Goal: Navigation & Orientation: Find specific page/section

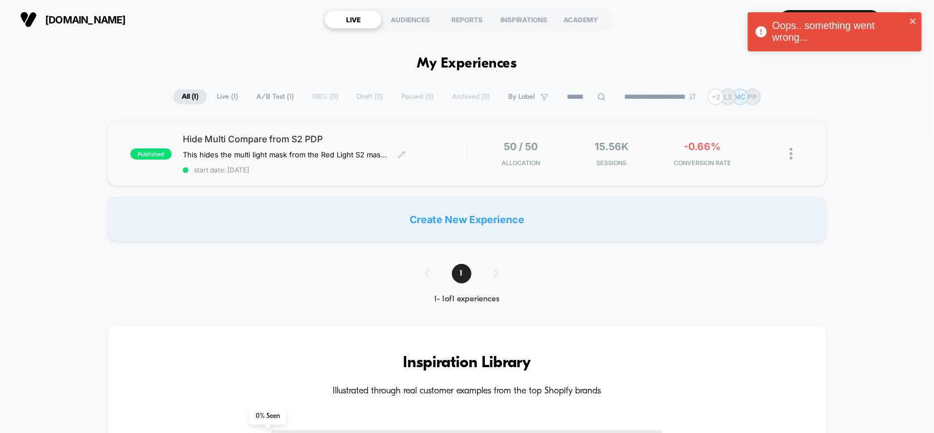
click at [412, 135] on span "Hide Multi Compare from S2 PDP" at bounding box center [325, 138] width 284 height 11
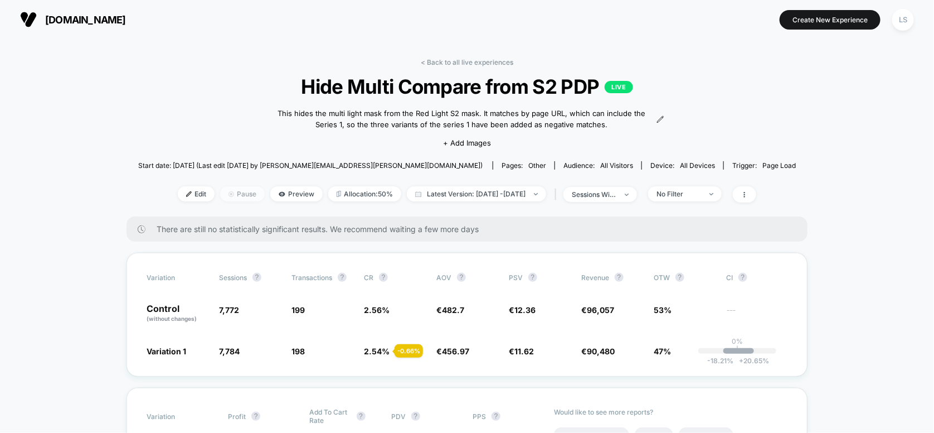
click at [228, 192] on span "Pause" at bounding box center [242, 193] width 45 height 15
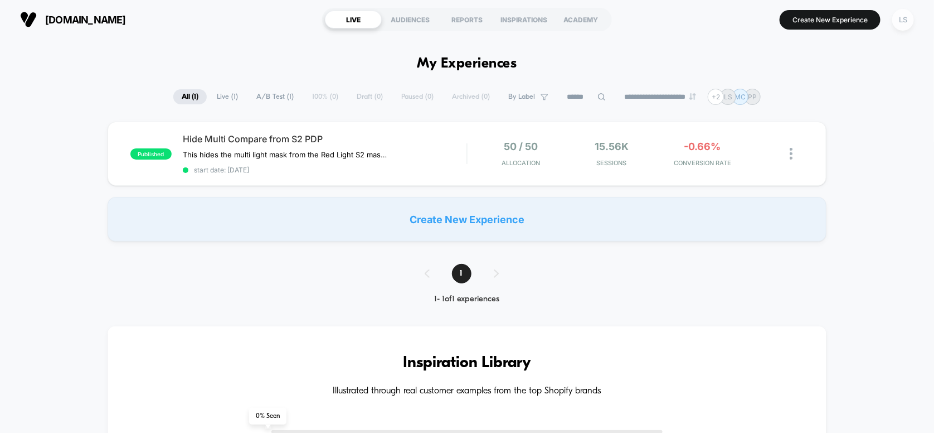
click at [902, 21] on div "LS" at bounding box center [903, 20] width 22 height 22
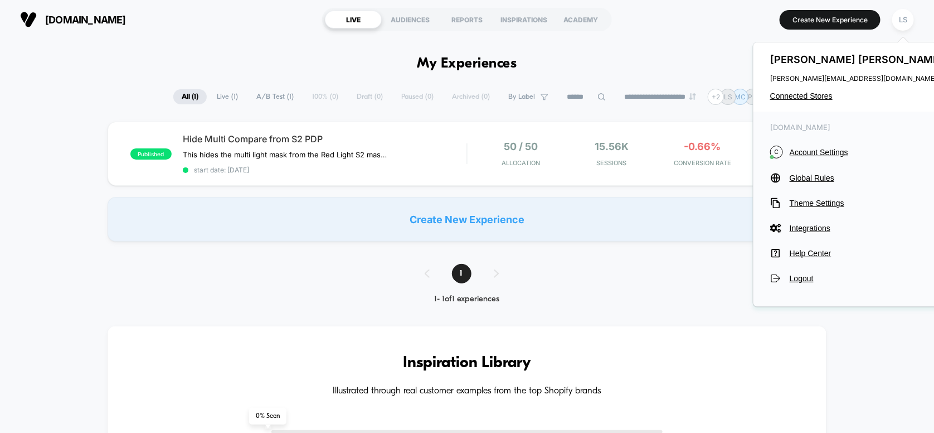
click at [802, 100] on div "[PERSON_NAME] [PERSON_NAME][EMAIL_ADDRESS][DOMAIN_NAME] Connected Stores" at bounding box center [859, 76] width 210 height 69
click at [804, 94] on span "Connected Stores" at bounding box center [858, 95] width 176 height 9
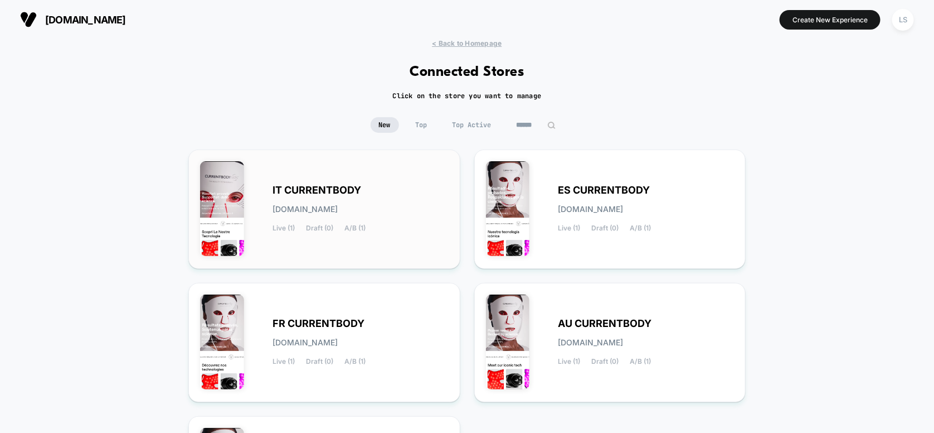
click at [355, 186] on span "IT CURRENTBODY" at bounding box center [317, 190] width 89 height 8
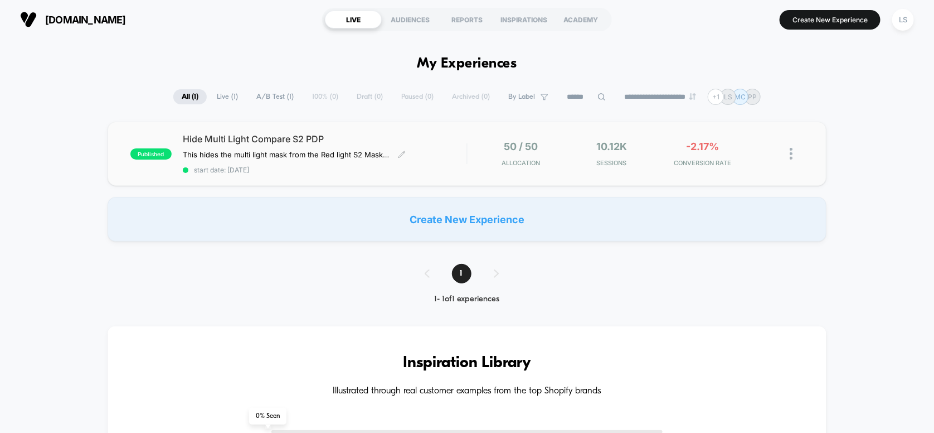
click at [363, 136] on span "Hide Multi Light Compare S2 PDP" at bounding box center [325, 138] width 284 height 11
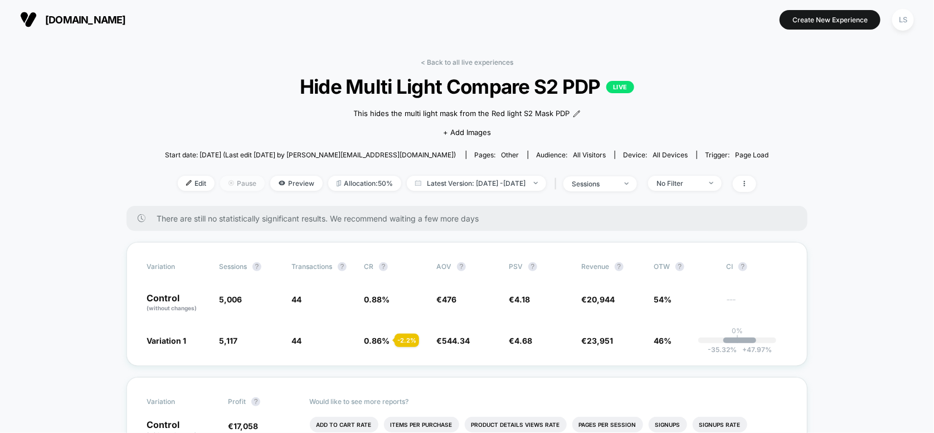
click at [225, 181] on span "Pause" at bounding box center [242, 183] width 45 height 15
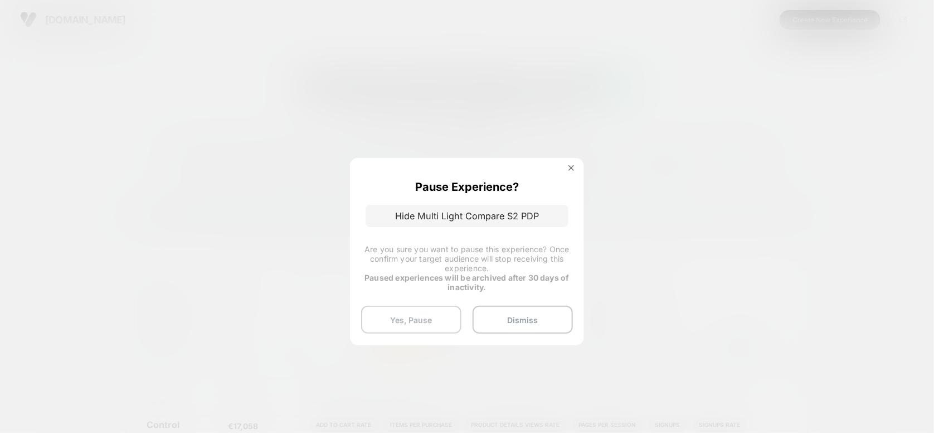
click at [433, 326] on button "Yes, Pause" at bounding box center [411, 319] width 100 height 28
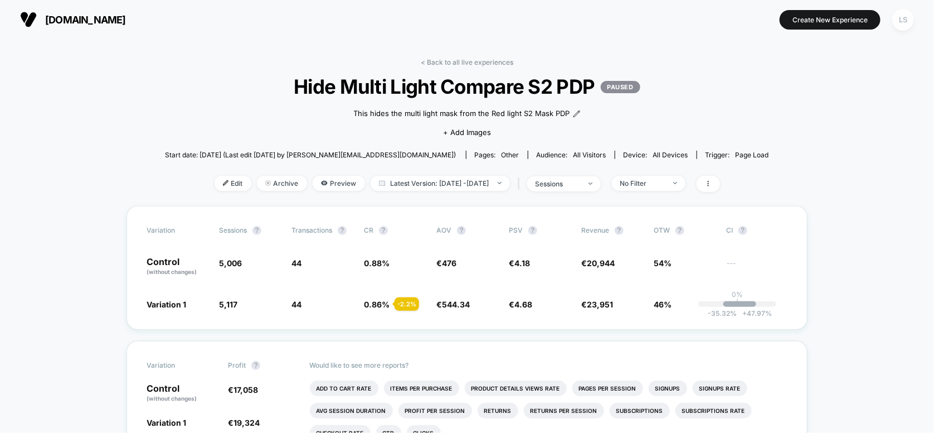
click at [910, 16] on div "LS" at bounding box center [903, 20] width 22 height 22
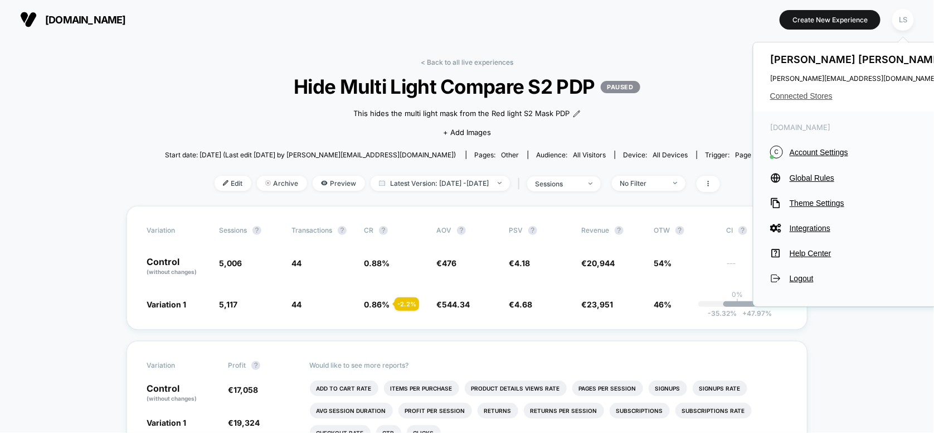
click at [809, 96] on span "Connected Stores" at bounding box center [858, 95] width 176 height 9
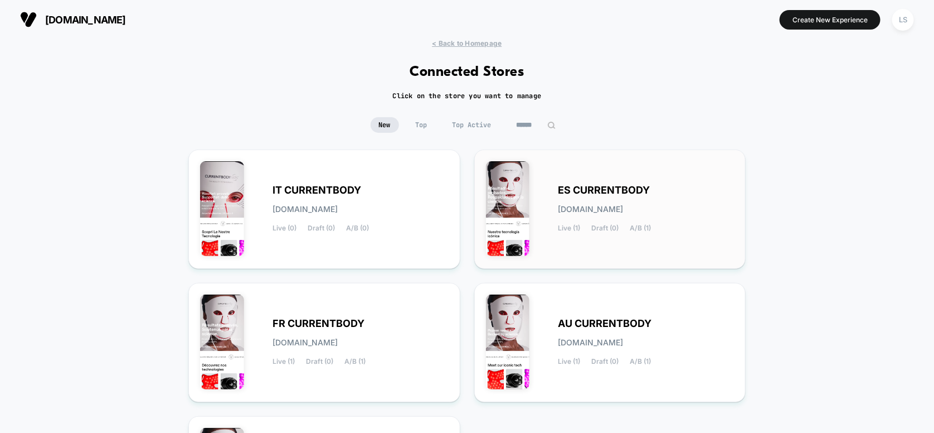
click at [593, 172] on div "ES CURRENTBODY [DOMAIN_NAME] Live (1) Draft (0) A/B (1)" at bounding box center [610, 209] width 249 height 96
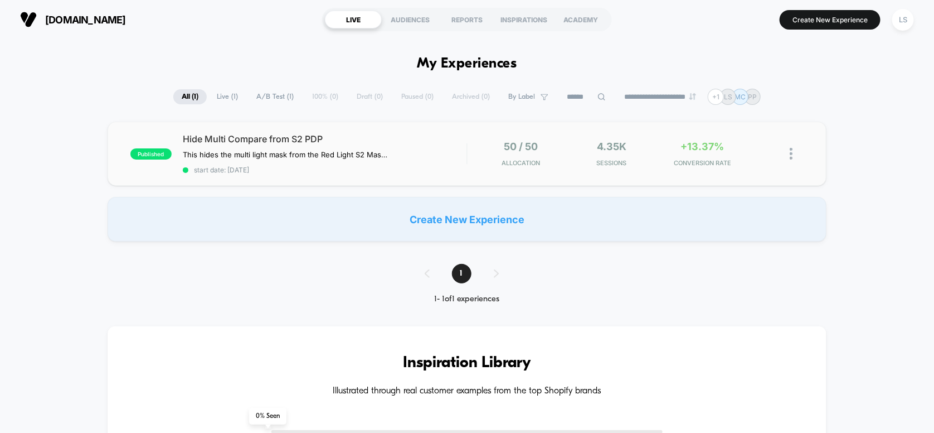
click at [379, 137] on span "Hide Multi Compare from S2 PDP" at bounding box center [325, 138] width 284 height 11
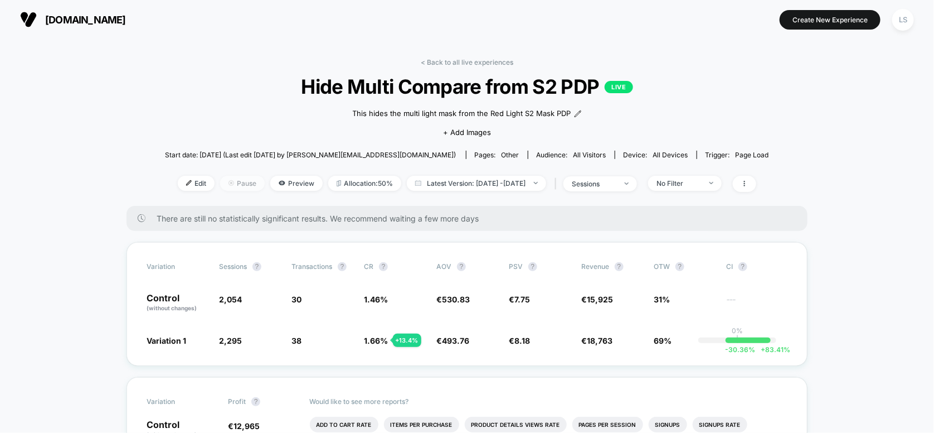
click at [220, 182] on span "Pause" at bounding box center [242, 183] width 45 height 15
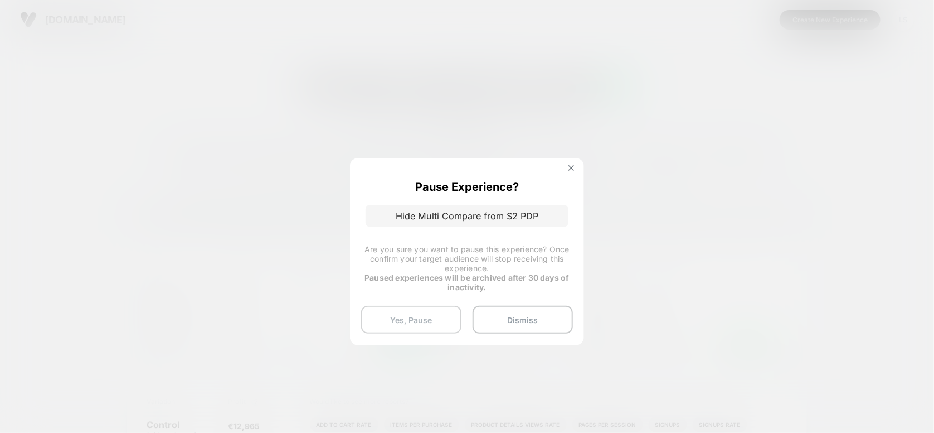
click at [398, 319] on button "Yes, Pause" at bounding box center [411, 319] width 100 height 28
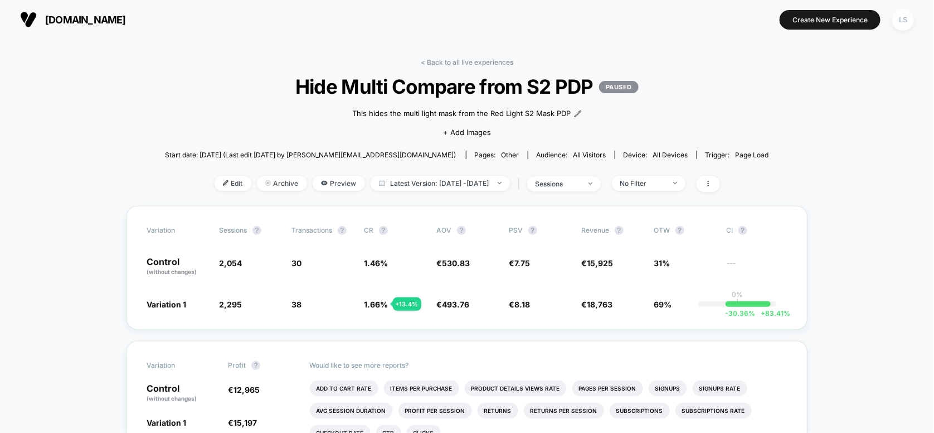
click at [909, 18] on div "LS" at bounding box center [903, 20] width 22 height 22
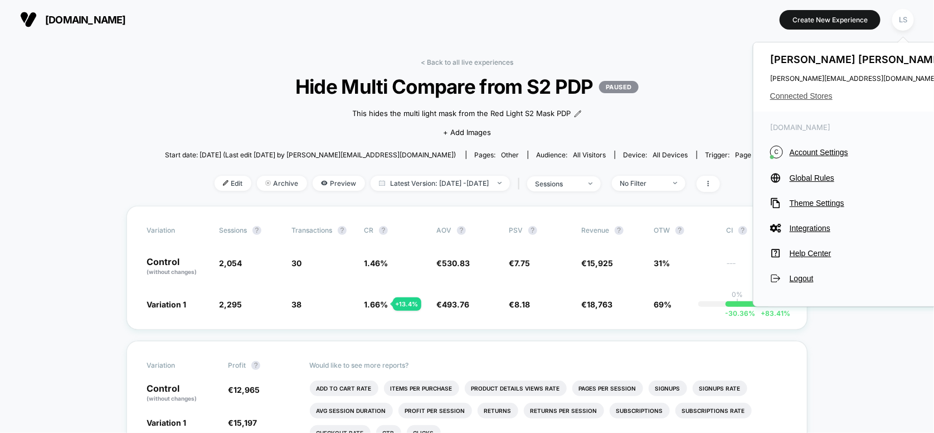
click at [813, 91] on div "[PERSON_NAME] [PERSON_NAME][EMAIL_ADDRESS][DOMAIN_NAME] Connected Stores" at bounding box center [859, 76] width 210 height 69
click at [815, 96] on span "Connected Stores" at bounding box center [858, 95] width 176 height 9
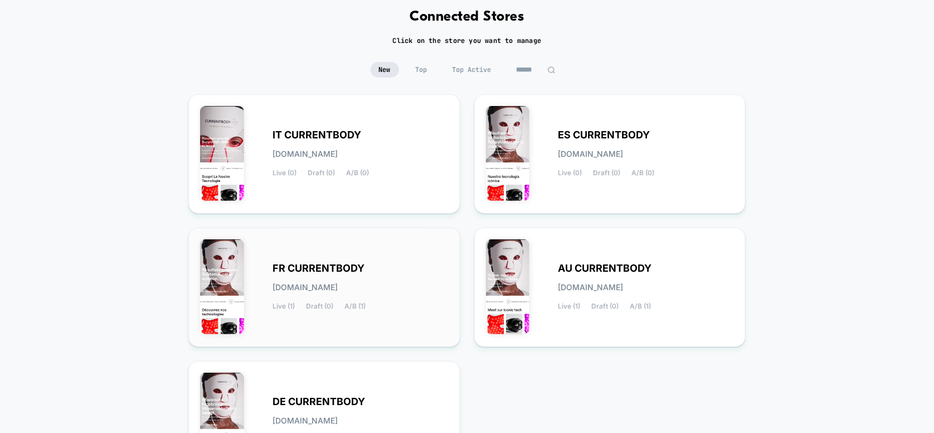
scroll to position [56, 0]
click at [383, 250] on div "FR CURRENTBODY [DOMAIN_NAME] Live (1) Draft (0) A/B (1)" at bounding box center [324, 287] width 249 height 96
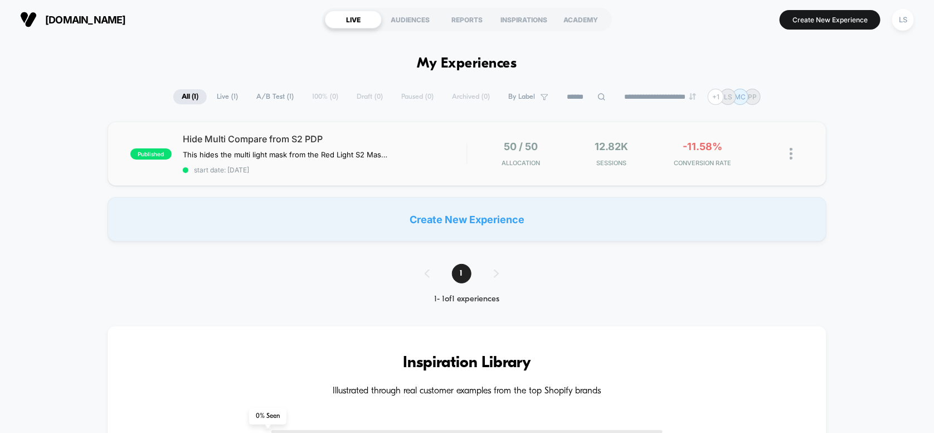
click at [381, 134] on span "Hide Multi Compare from S2 PDP" at bounding box center [325, 138] width 284 height 11
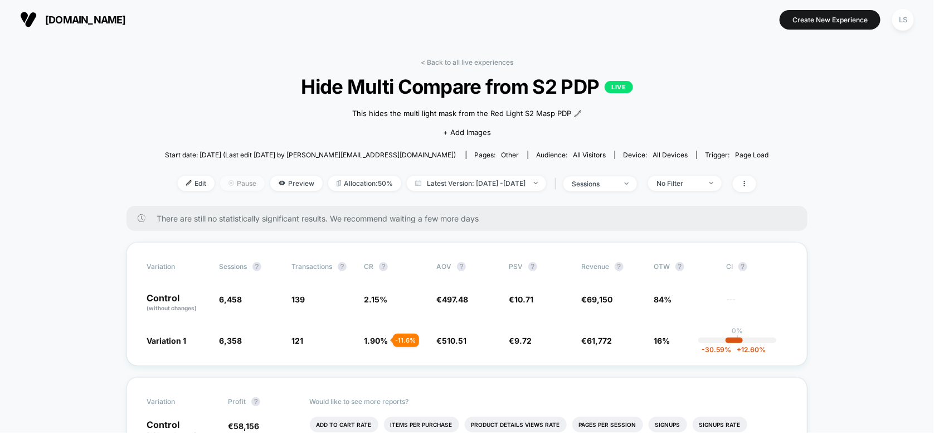
click at [220, 184] on span "Pause" at bounding box center [242, 183] width 45 height 15
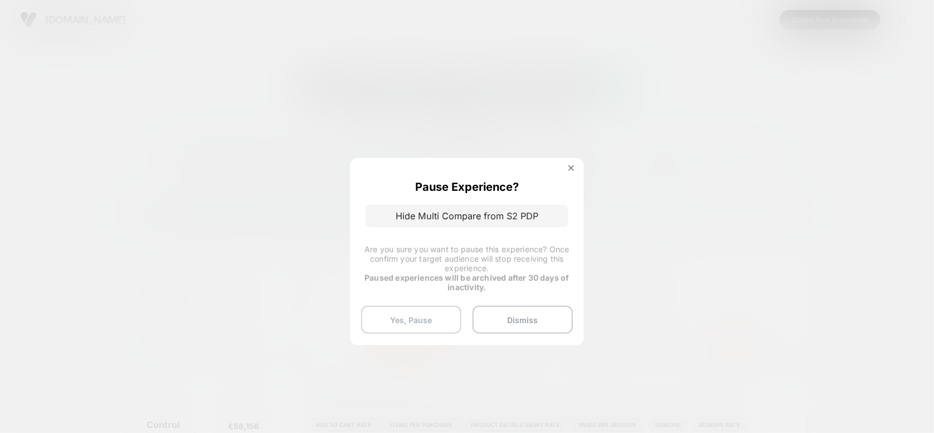
click at [401, 326] on button "Yes, Pause" at bounding box center [411, 319] width 100 height 28
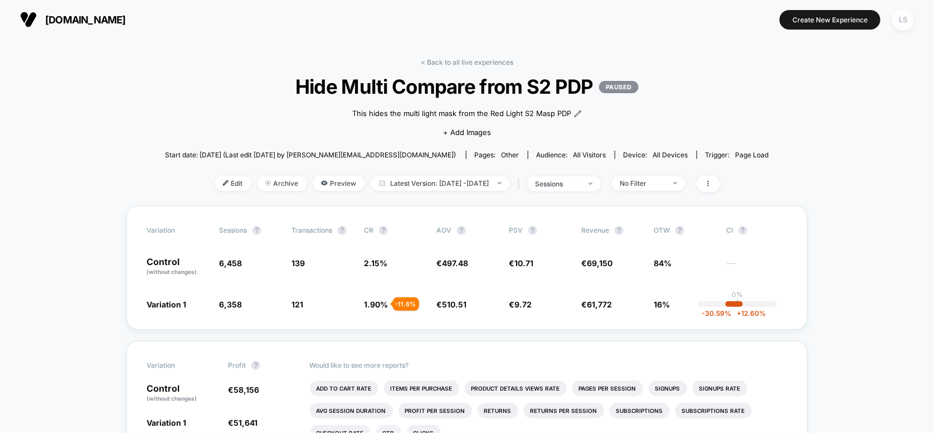
click at [905, 20] on div "LS" at bounding box center [903, 20] width 22 height 22
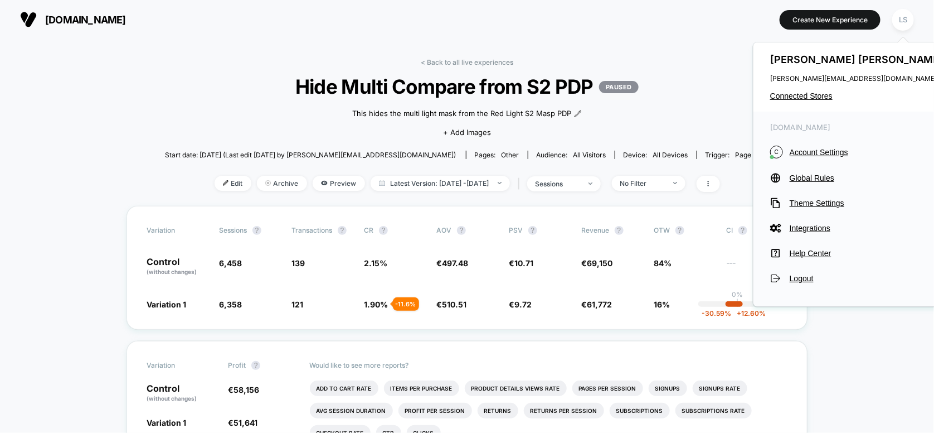
click at [802, 89] on div "[PERSON_NAME] [PERSON_NAME][EMAIL_ADDRESS][DOMAIN_NAME] Connected Stores" at bounding box center [859, 76] width 210 height 69
click at [805, 94] on span "Connected Stores" at bounding box center [858, 95] width 176 height 9
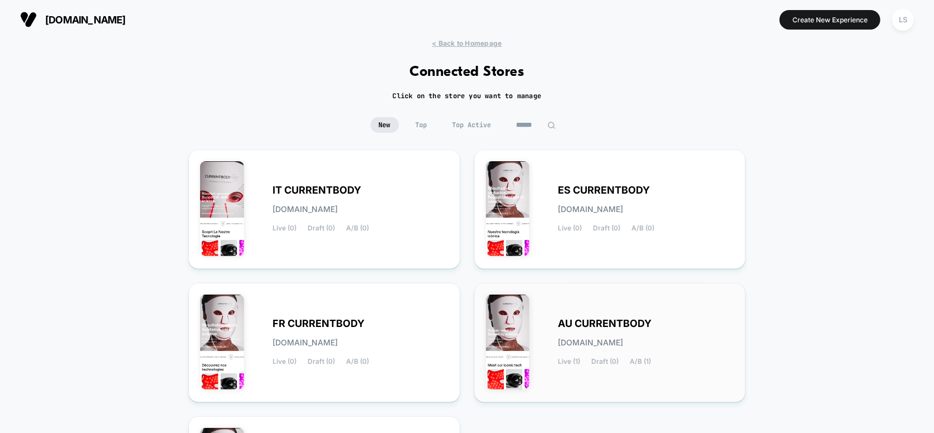
click at [603, 310] on div "AU CURRENTBODY [DOMAIN_NAME] Live (1) Draft (0) A/B (1)" at bounding box center [610, 342] width 249 height 96
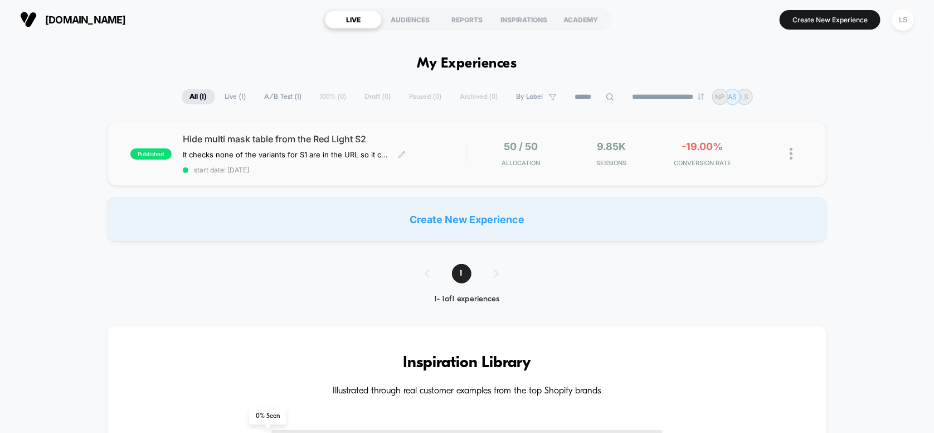
click at [328, 132] on div "published Hide multi mask table from the Red Light S2 It checks none of the var…" at bounding box center [468, 154] width 720 height 64
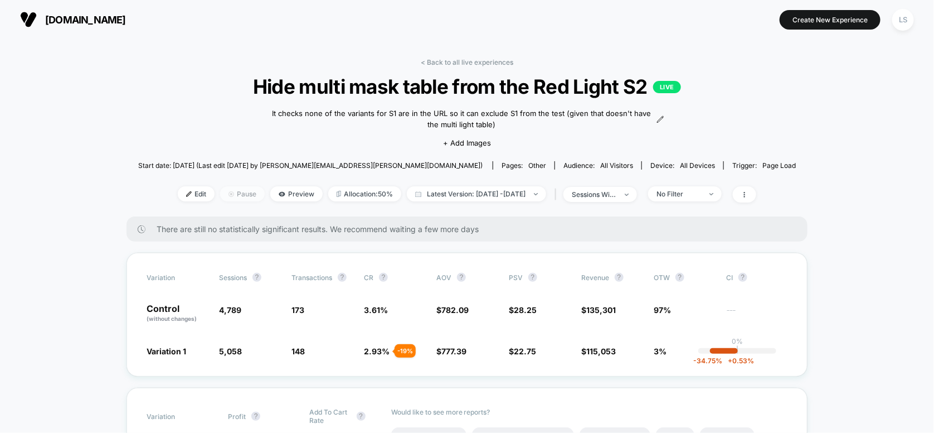
click at [227, 194] on span "Pause" at bounding box center [242, 193] width 45 height 15
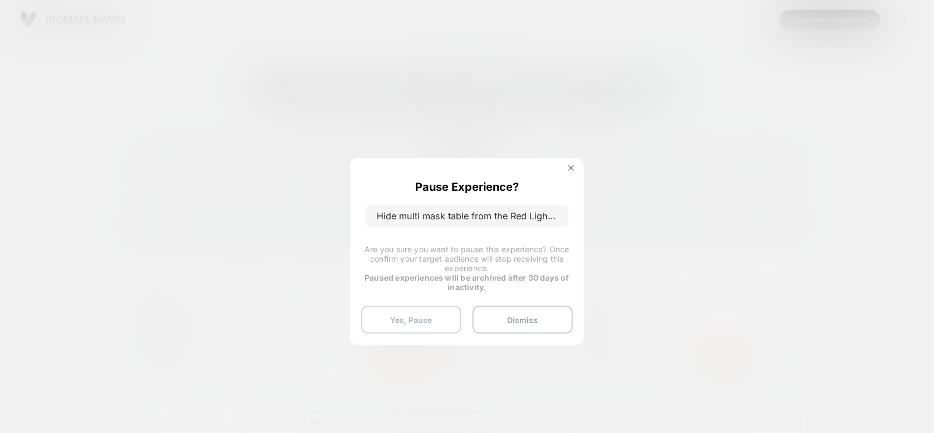
click at [412, 323] on button "Yes, Pause" at bounding box center [411, 319] width 100 height 28
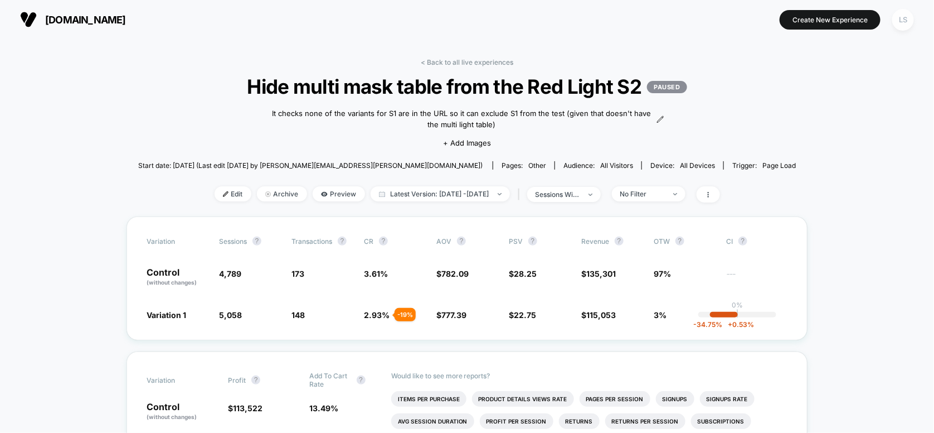
click at [905, 16] on div "LS" at bounding box center [903, 20] width 22 height 22
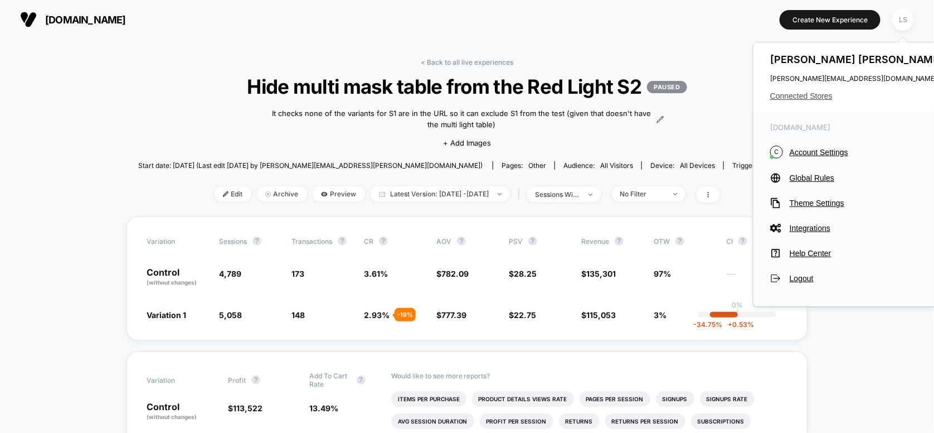
click at [809, 93] on span "Connected Stores" at bounding box center [858, 95] width 176 height 9
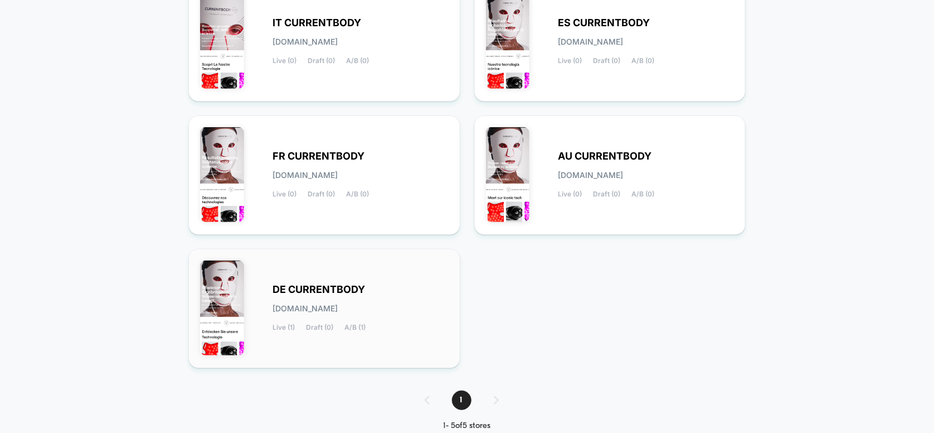
click at [414, 275] on div "DE CURRENTBODY [DOMAIN_NAME] Live (1) Draft (0) A/B (1)" at bounding box center [324, 308] width 249 height 96
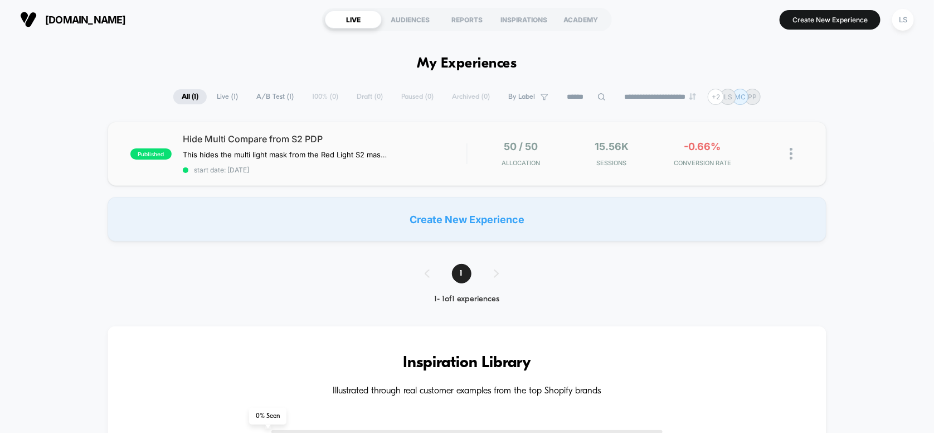
click at [270, 128] on div "published Hide Multi Compare from S2 PDP This hides the multi light mask from t…" at bounding box center [468, 154] width 720 height 64
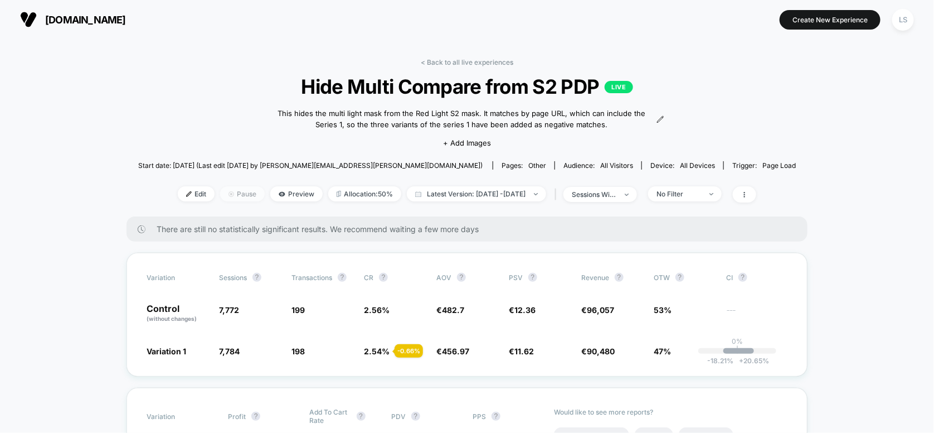
click at [227, 194] on span "Pause" at bounding box center [242, 193] width 45 height 15
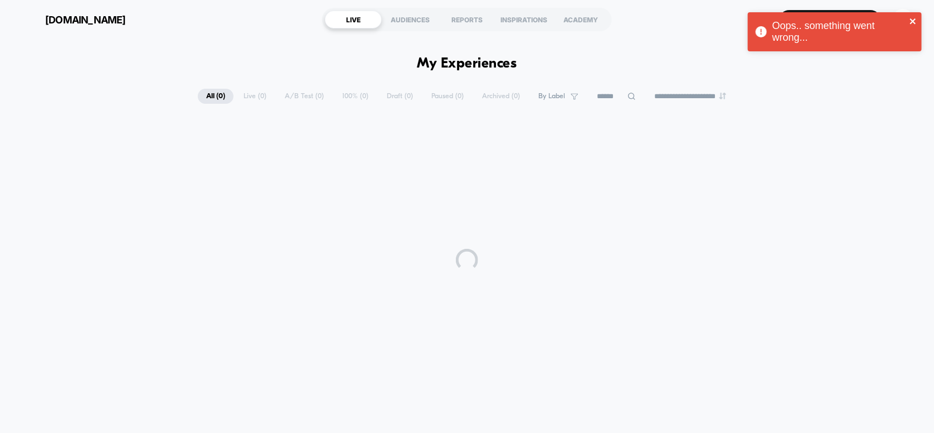
click at [914, 20] on icon "close" at bounding box center [914, 21] width 8 height 9
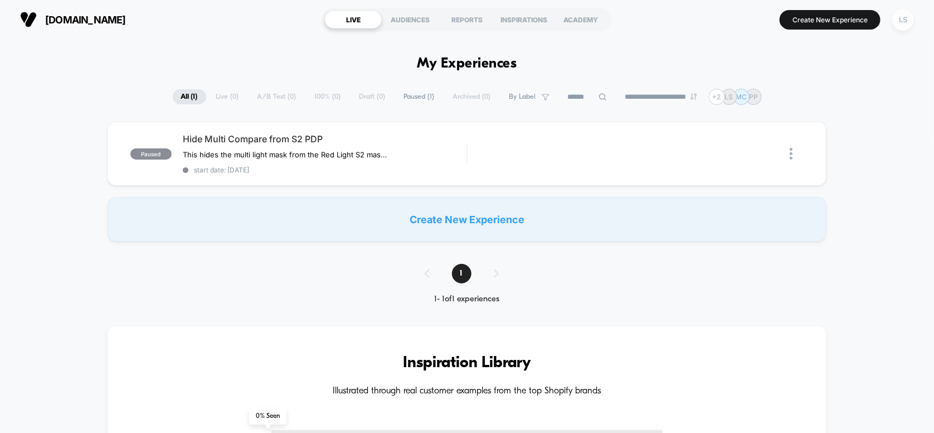
click at [906, 17] on div "LS" at bounding box center [903, 20] width 22 height 22
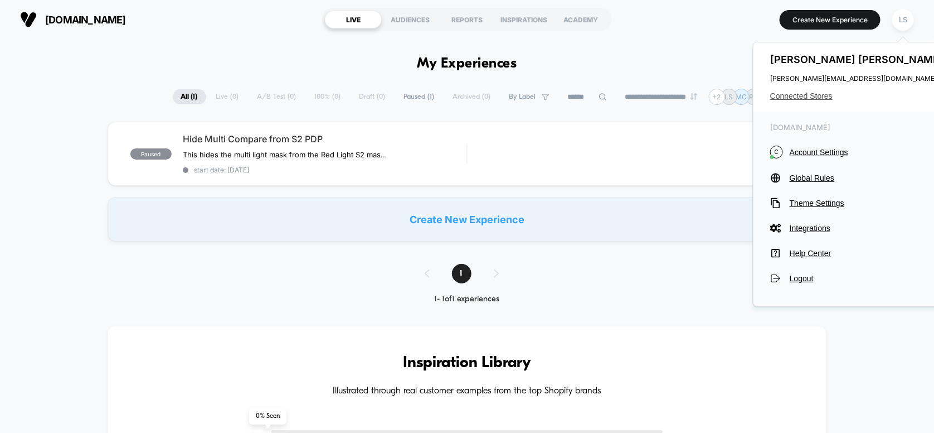
click at [826, 93] on span "Connected Stores" at bounding box center [858, 95] width 176 height 9
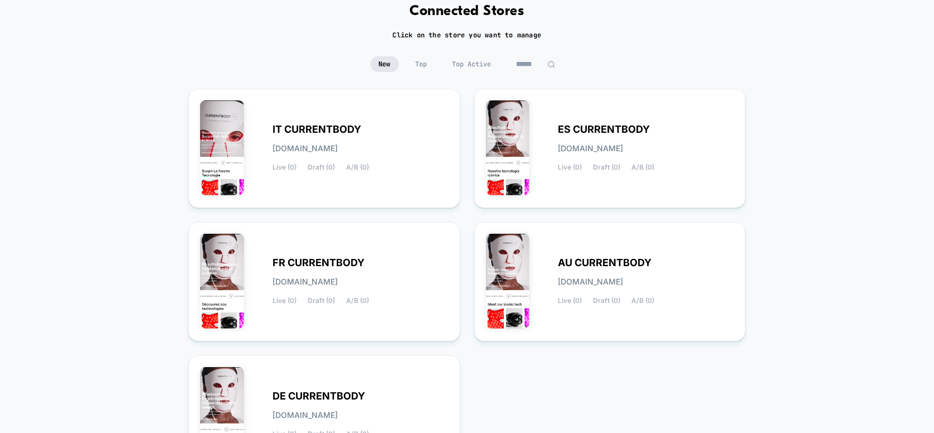
scroll to position [111, 0]
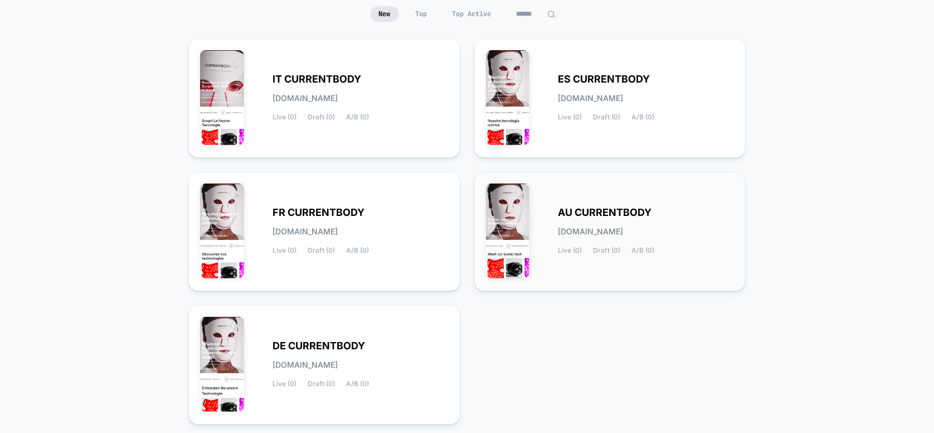
click at [607, 190] on div "AU CURRENTBODY au-currentbody.myshopify.com Live (0) Draft (0) A/B (0)" at bounding box center [610, 231] width 249 height 96
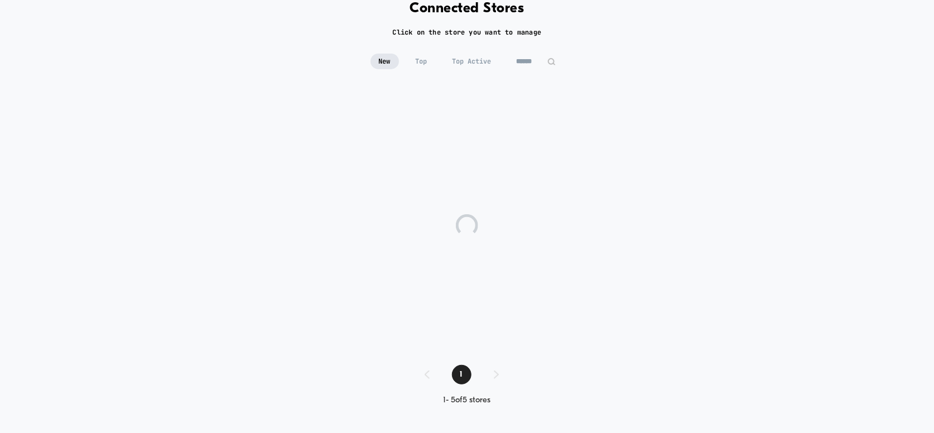
scroll to position [62, 0]
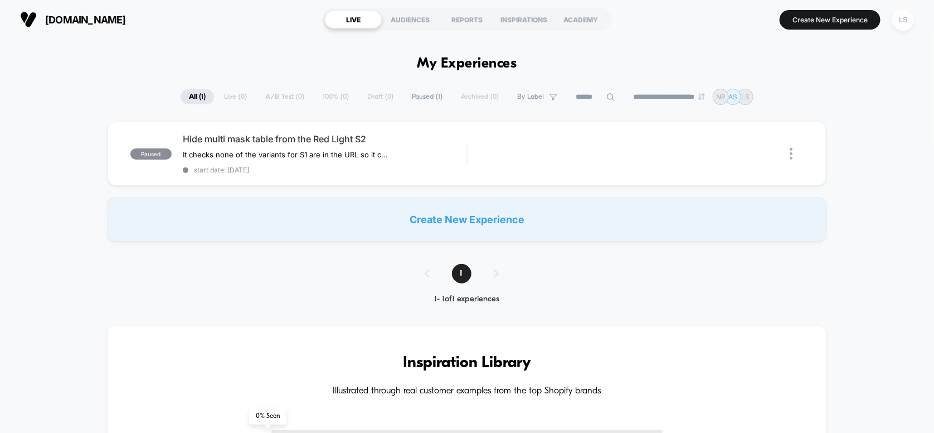
click at [901, 20] on div "LS" at bounding box center [903, 20] width 22 height 22
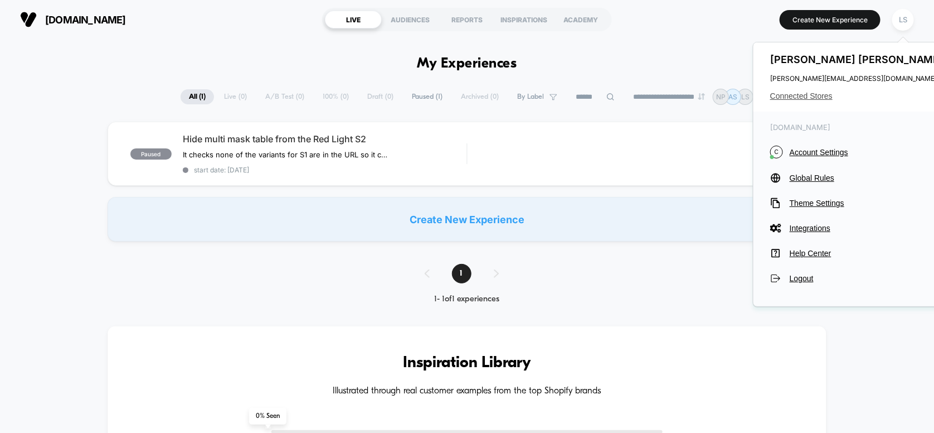
click at [802, 93] on span "Connected Stores" at bounding box center [858, 95] width 176 height 9
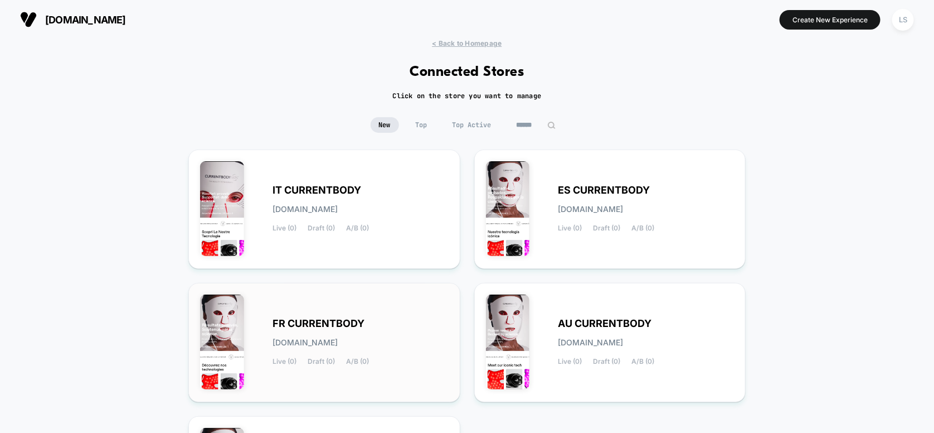
click at [369, 303] on div "FR CURRENTBODY fr-currentbody.myshopify.com Live (0) Draft (0) A/B (0)" at bounding box center [324, 342] width 249 height 96
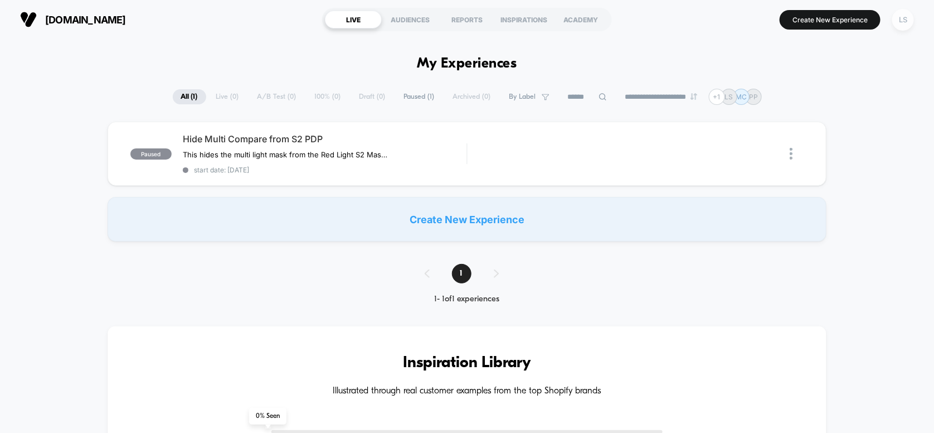
click at [908, 26] on div "LS" at bounding box center [903, 20] width 22 height 22
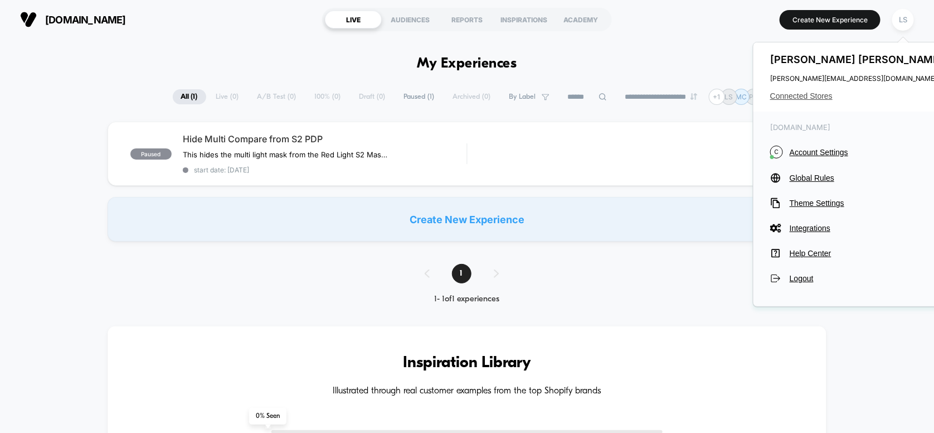
click at [816, 96] on span "Connected Stores" at bounding box center [858, 95] width 176 height 9
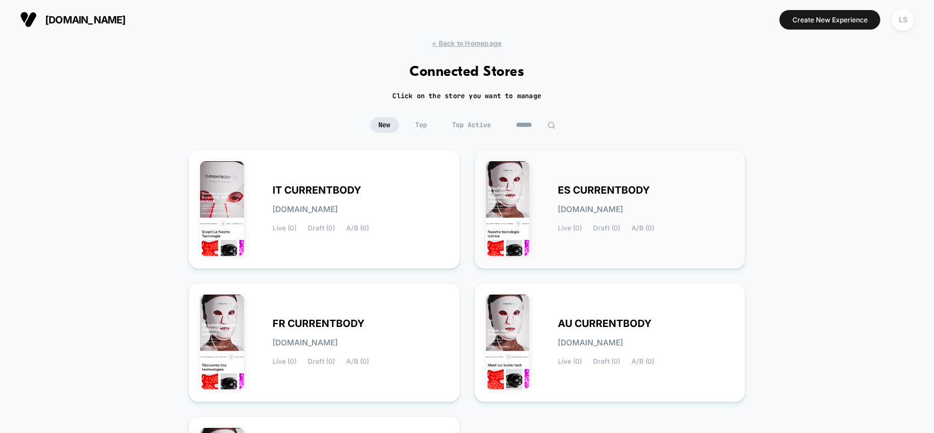
click at [614, 182] on div "ES CURRENTBODY es-currentbody.myshopify.com Live (0) Draft (0) A/B (0)" at bounding box center [610, 209] width 249 height 96
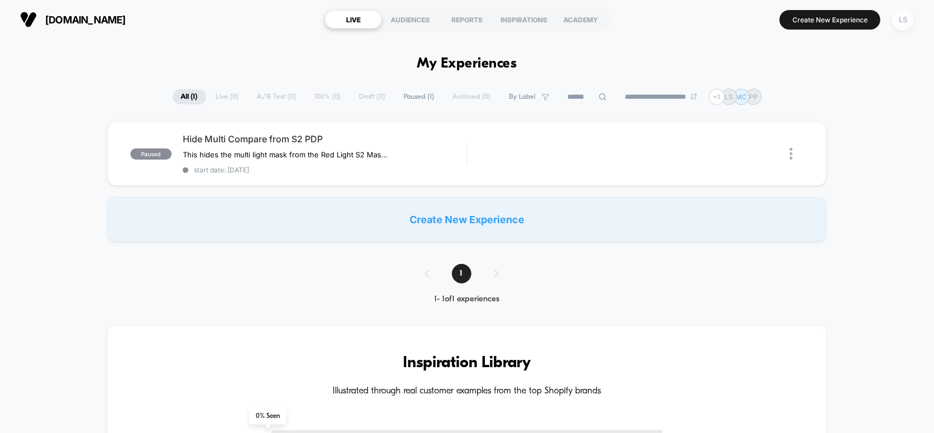
click at [906, 28] on div "LS" at bounding box center [903, 20] width 22 height 22
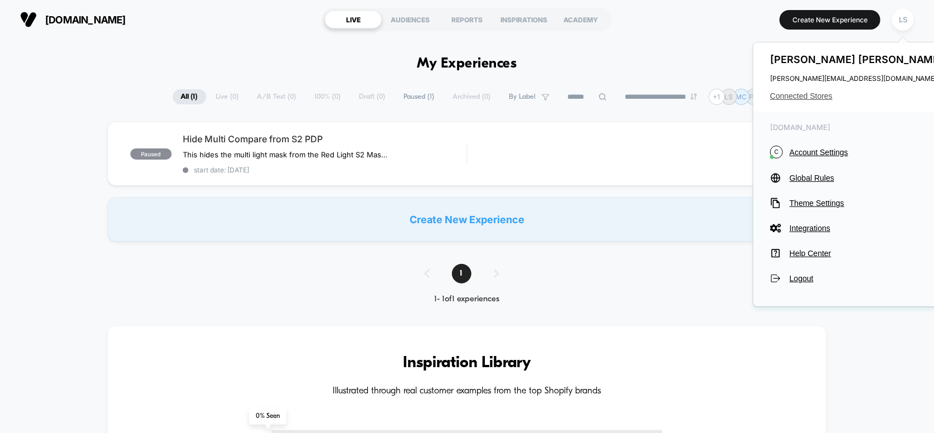
click at [785, 100] on span "Connected Stores" at bounding box center [858, 95] width 176 height 9
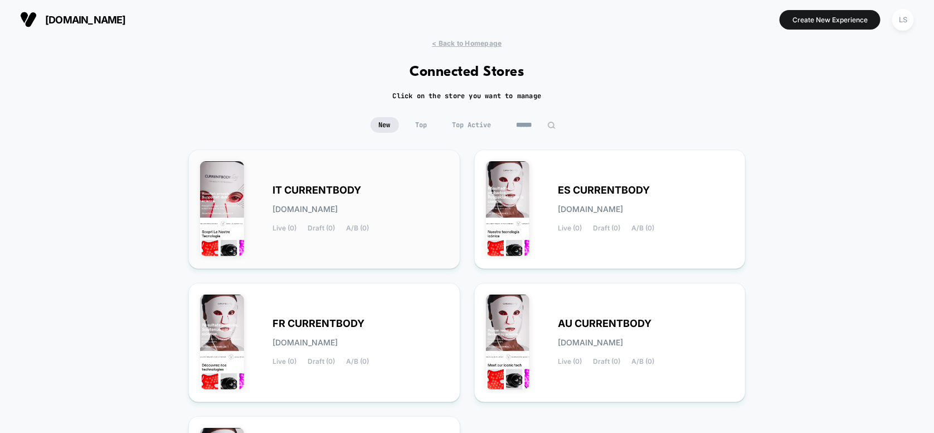
click at [351, 177] on div "IT CURRENTBODY it-currentbody.myshopify.com Live (0) Draft (0) A/B (0)" at bounding box center [324, 209] width 249 height 96
